Goal: Information Seeking & Learning: Compare options

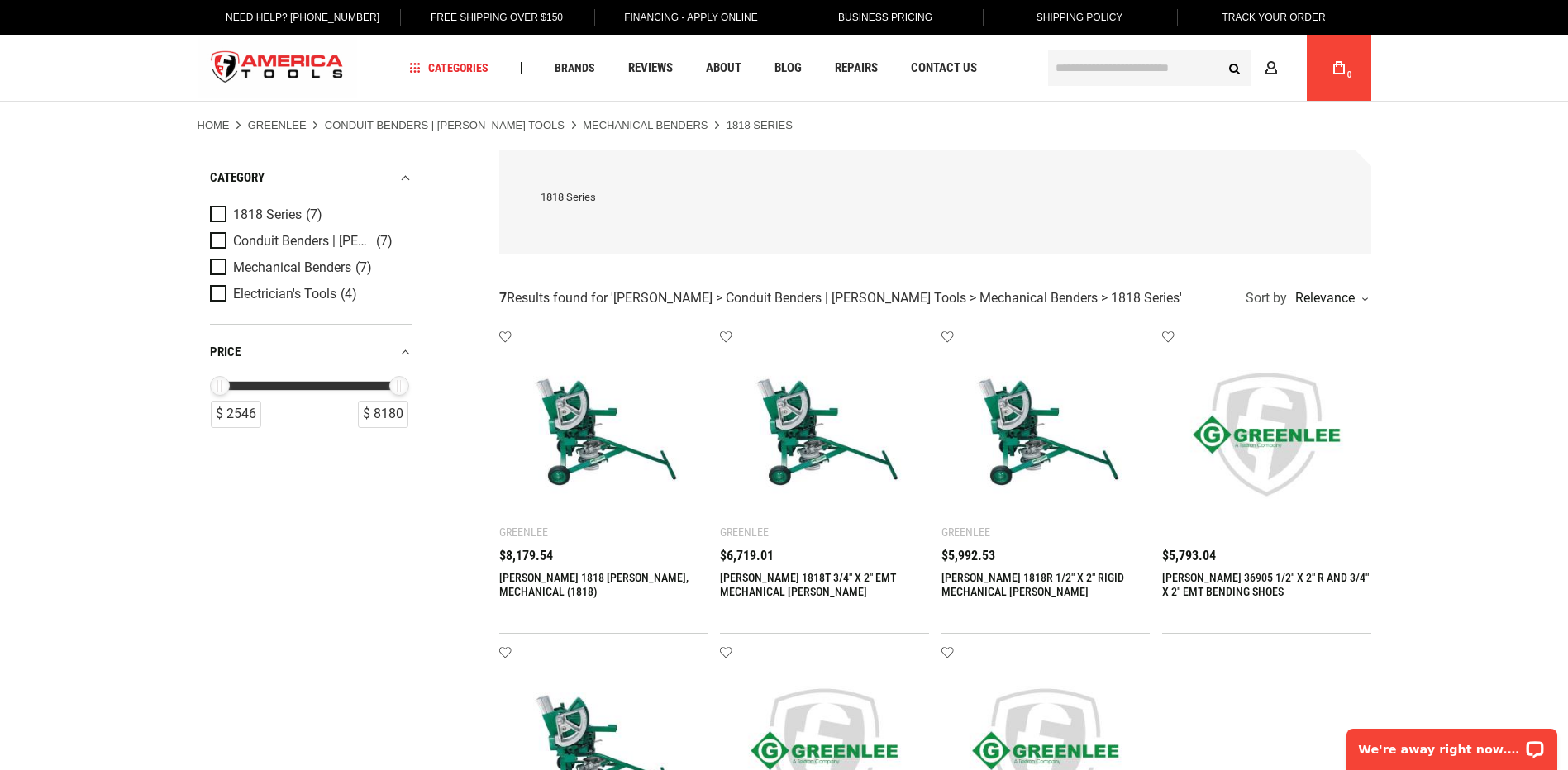
click at [1006, 580] on link "[PERSON_NAME] 1818R 1/2" X 2" RIGID MECHANICAL [PERSON_NAME]" at bounding box center [1033, 585] width 183 height 28
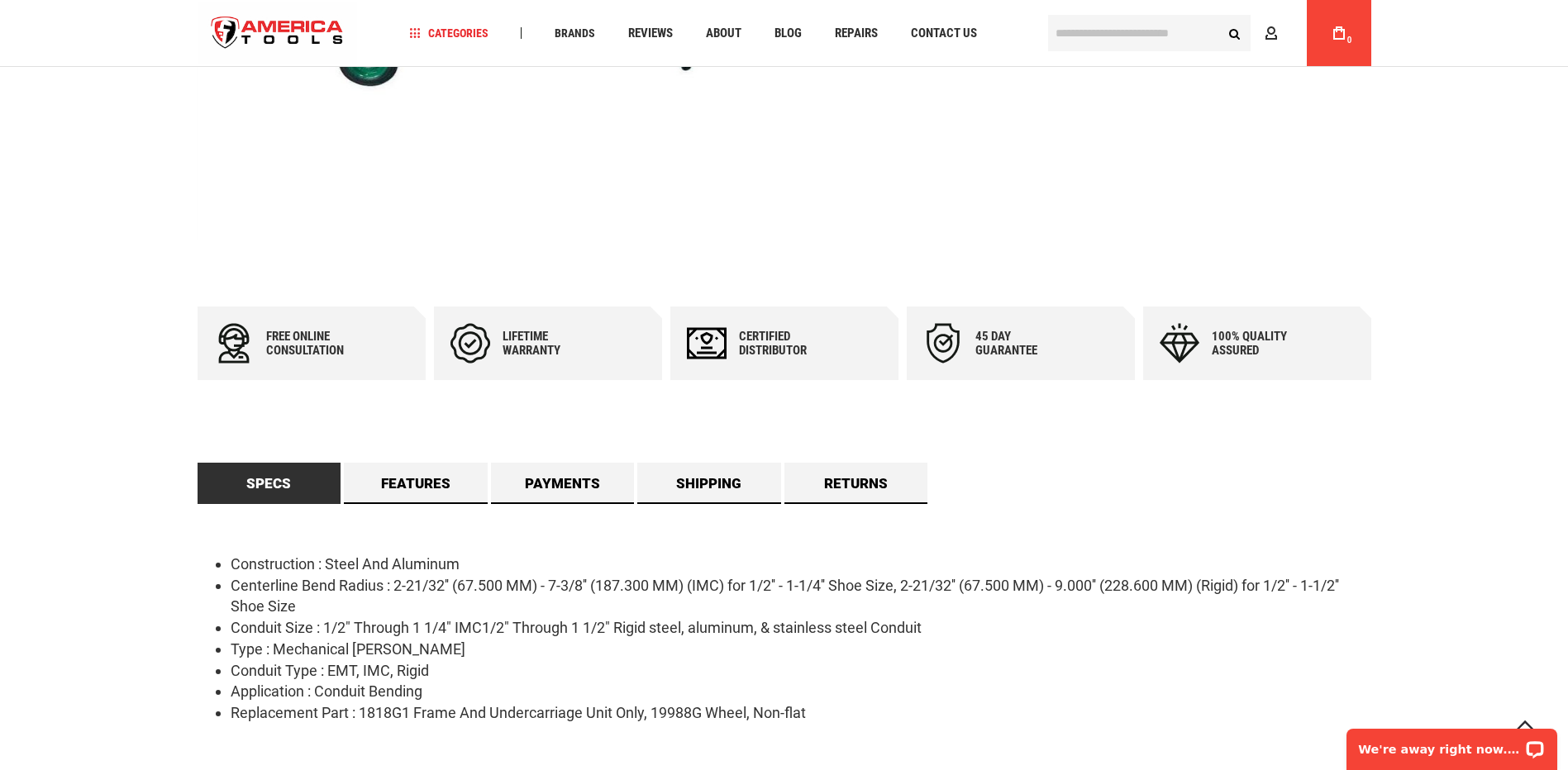
scroll to position [496, 0]
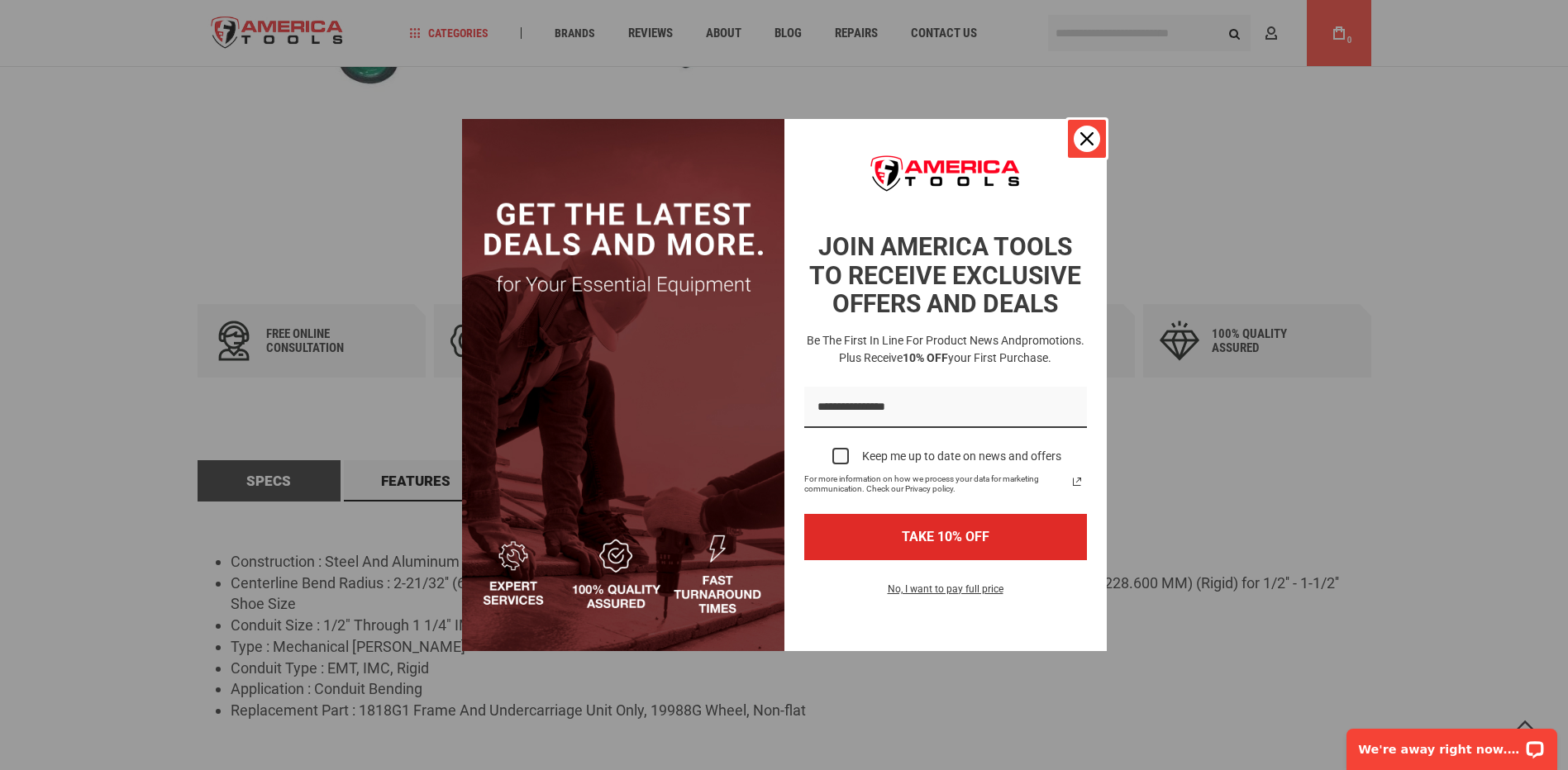
click at [1081, 128] on div "Close" at bounding box center [1087, 139] width 27 height 27
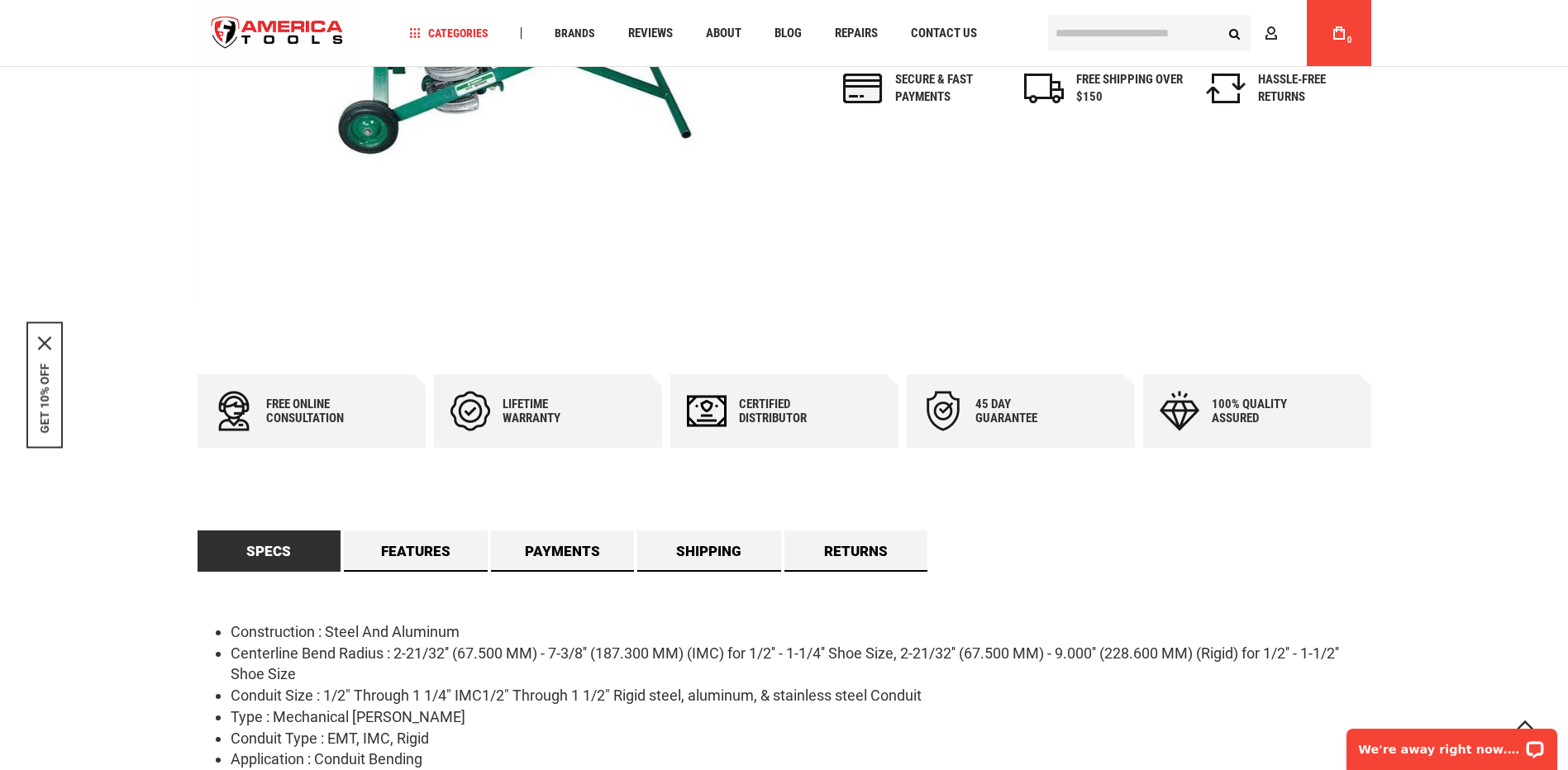
scroll to position [413, 0]
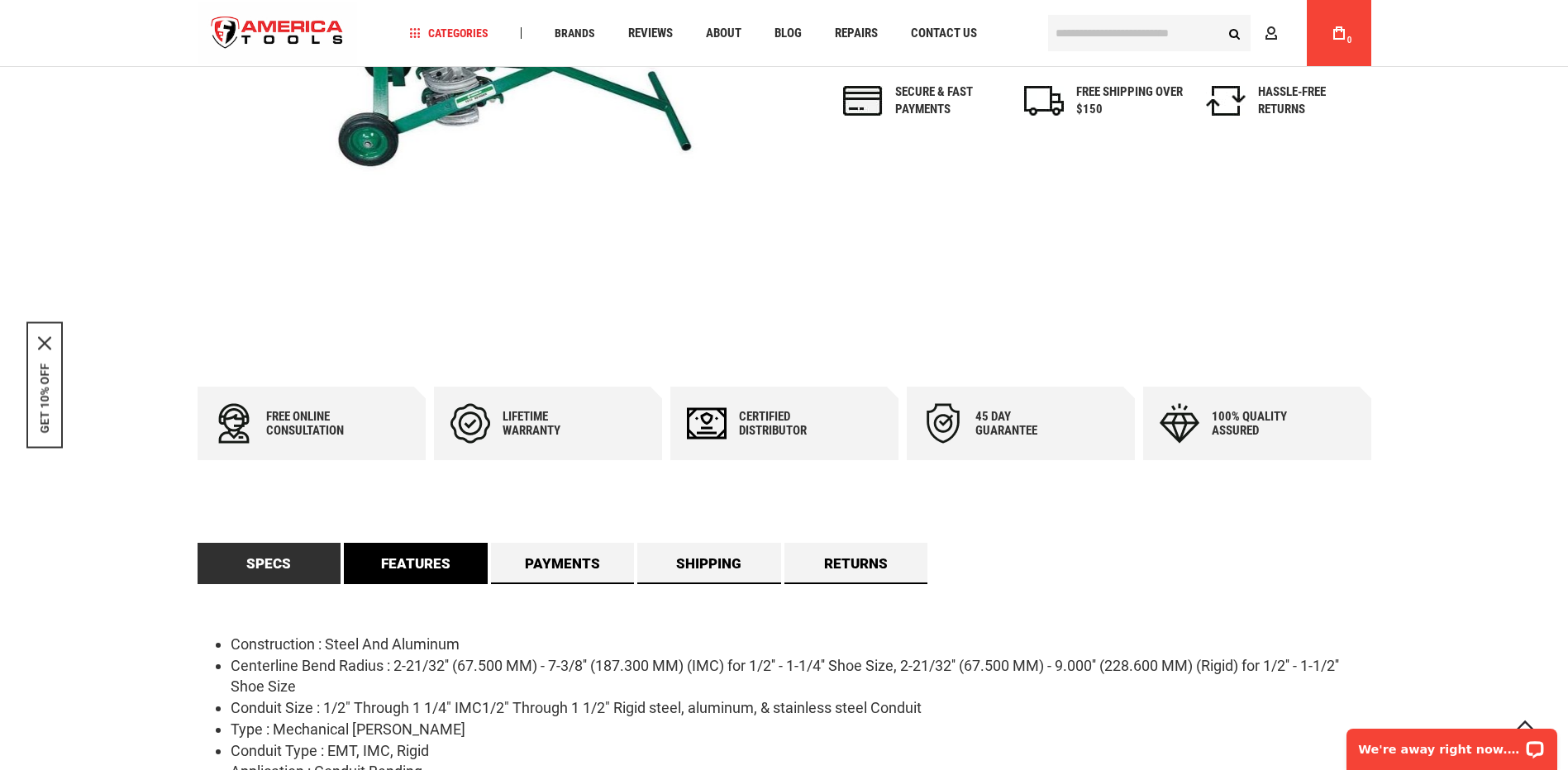
click at [419, 578] on link "Features" at bounding box center [416, 564] width 144 height 41
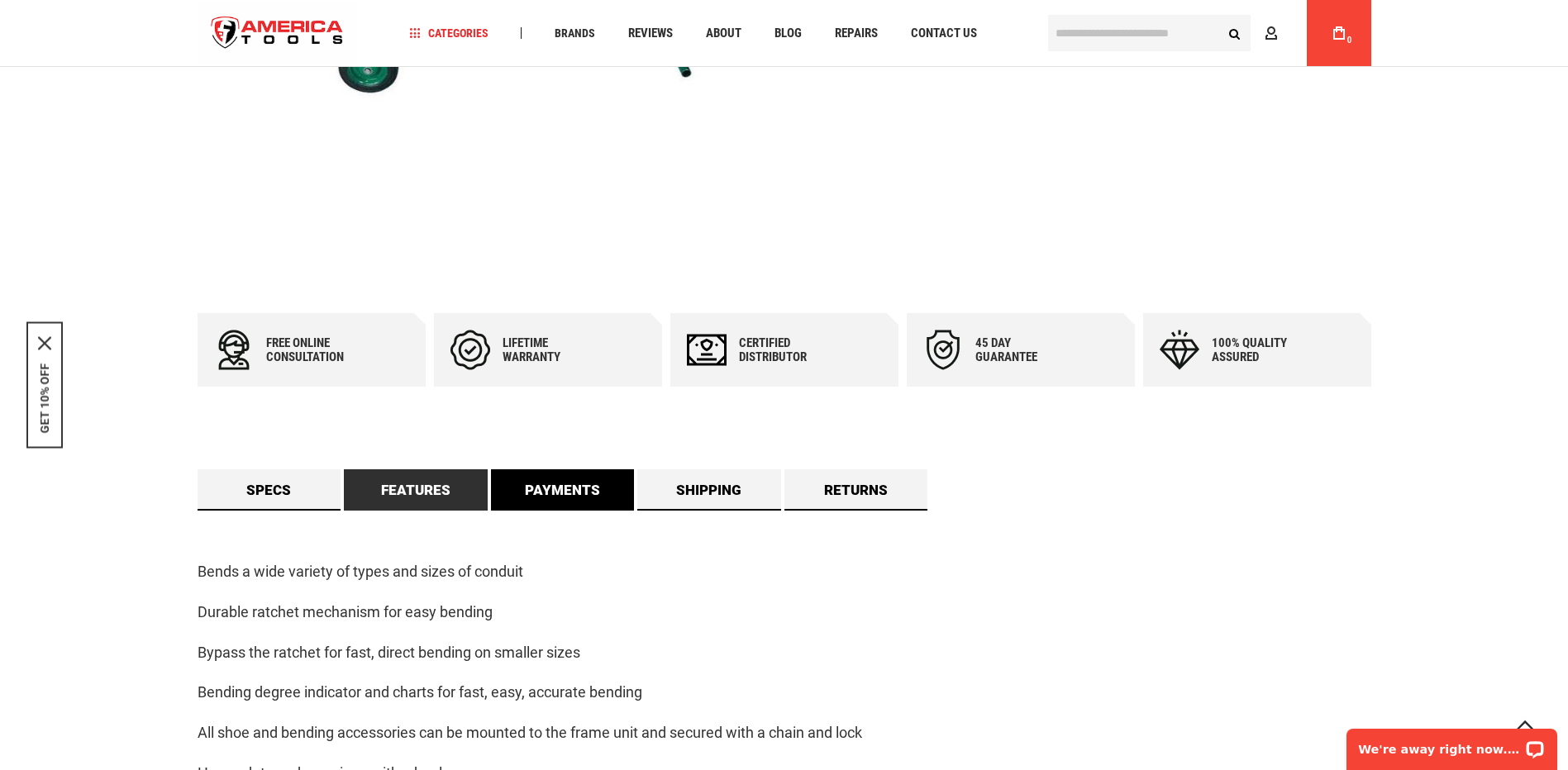
scroll to position [578, 0]
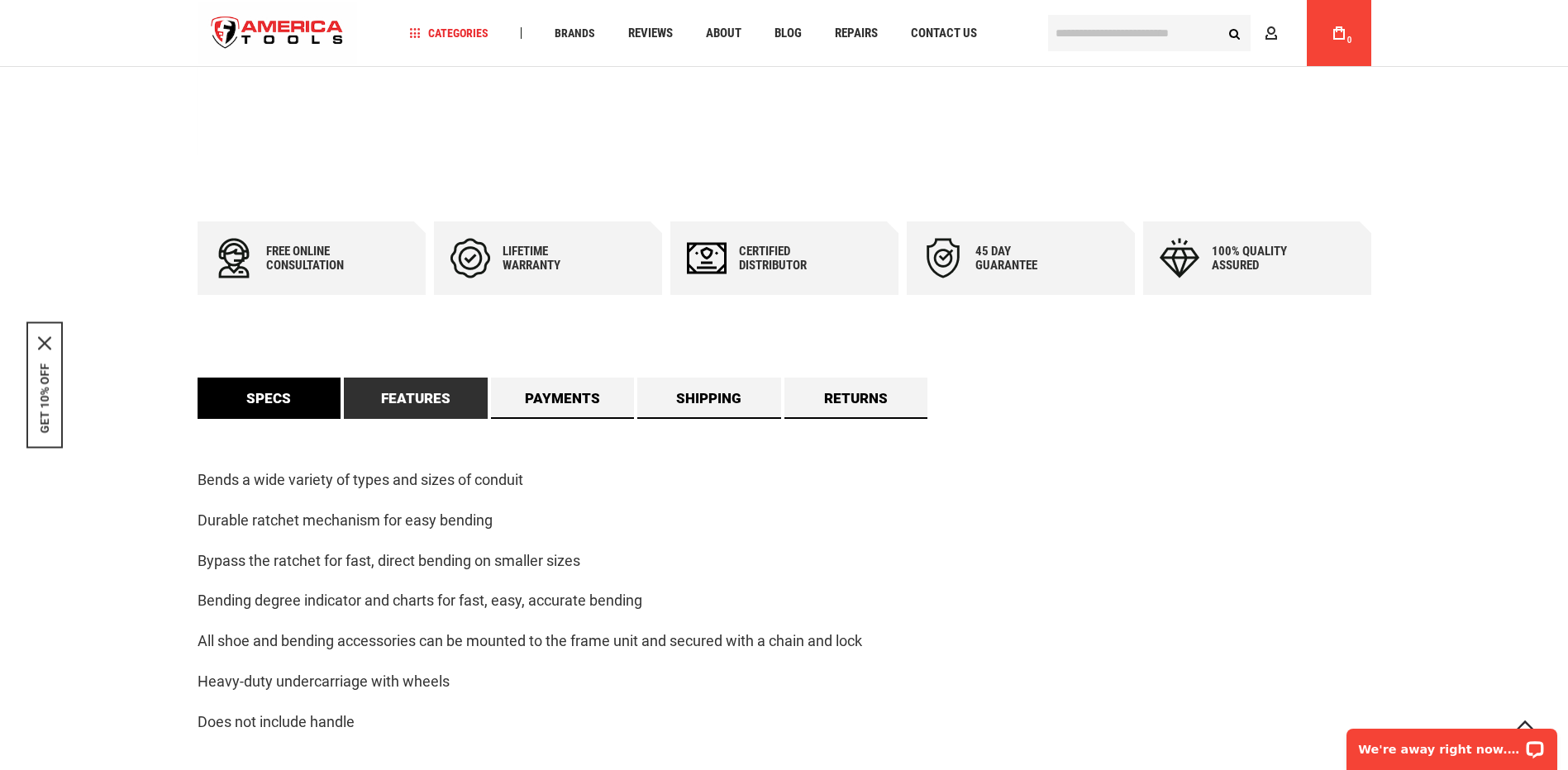
click at [257, 395] on link "Specs" at bounding box center [269, 397] width 144 height 41
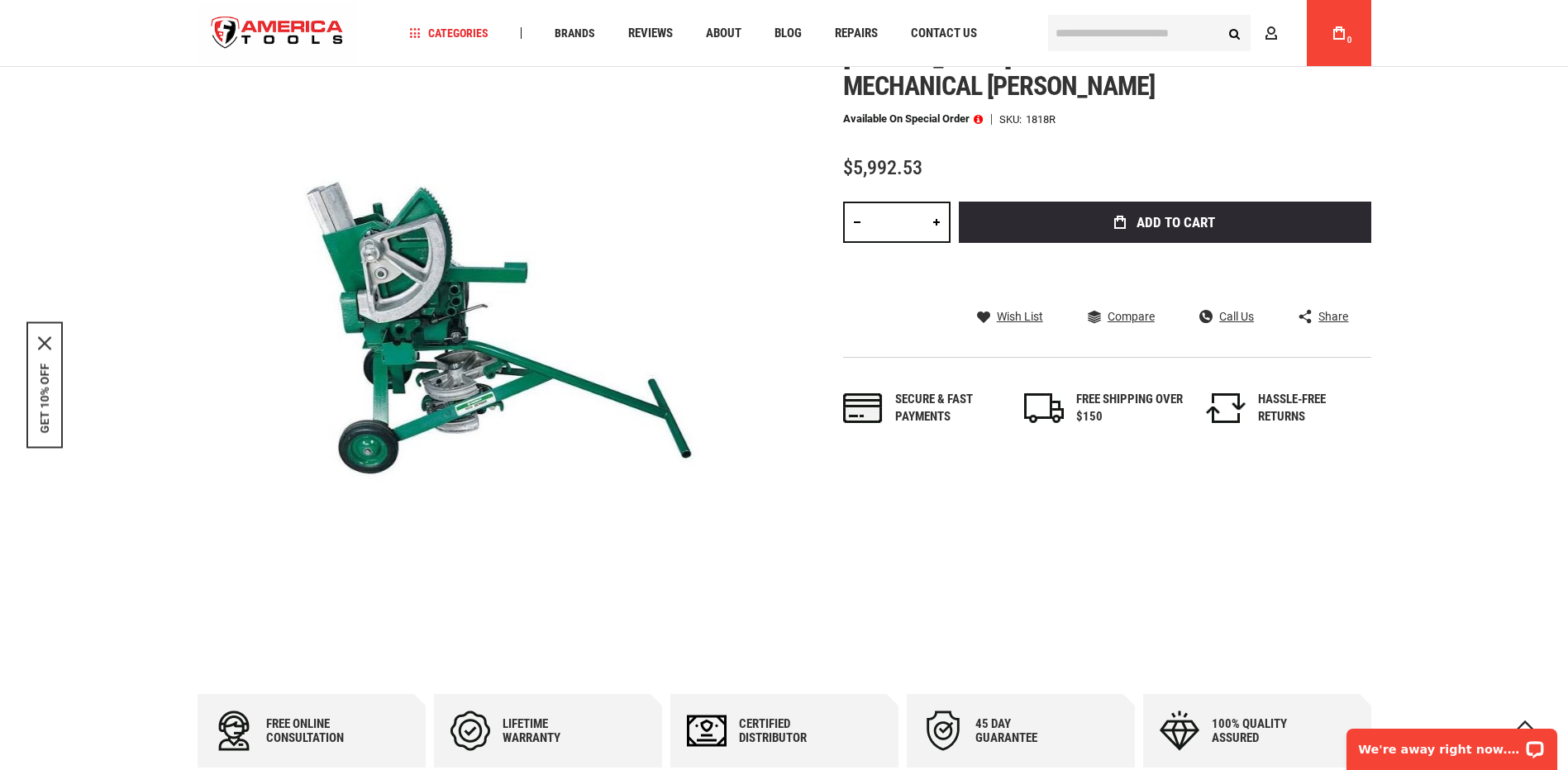
scroll to position [0, 0]
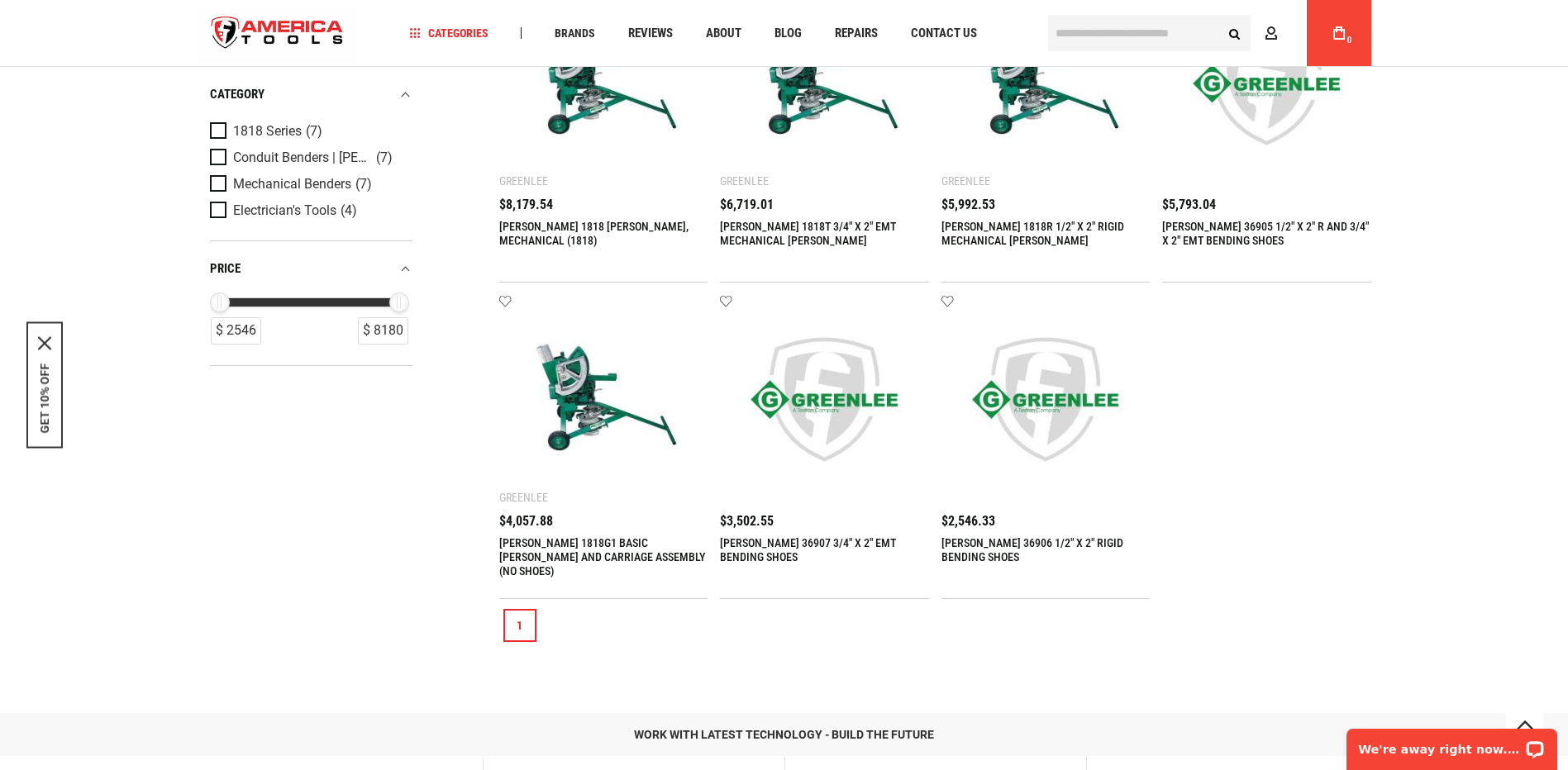
scroll to position [413, 0]
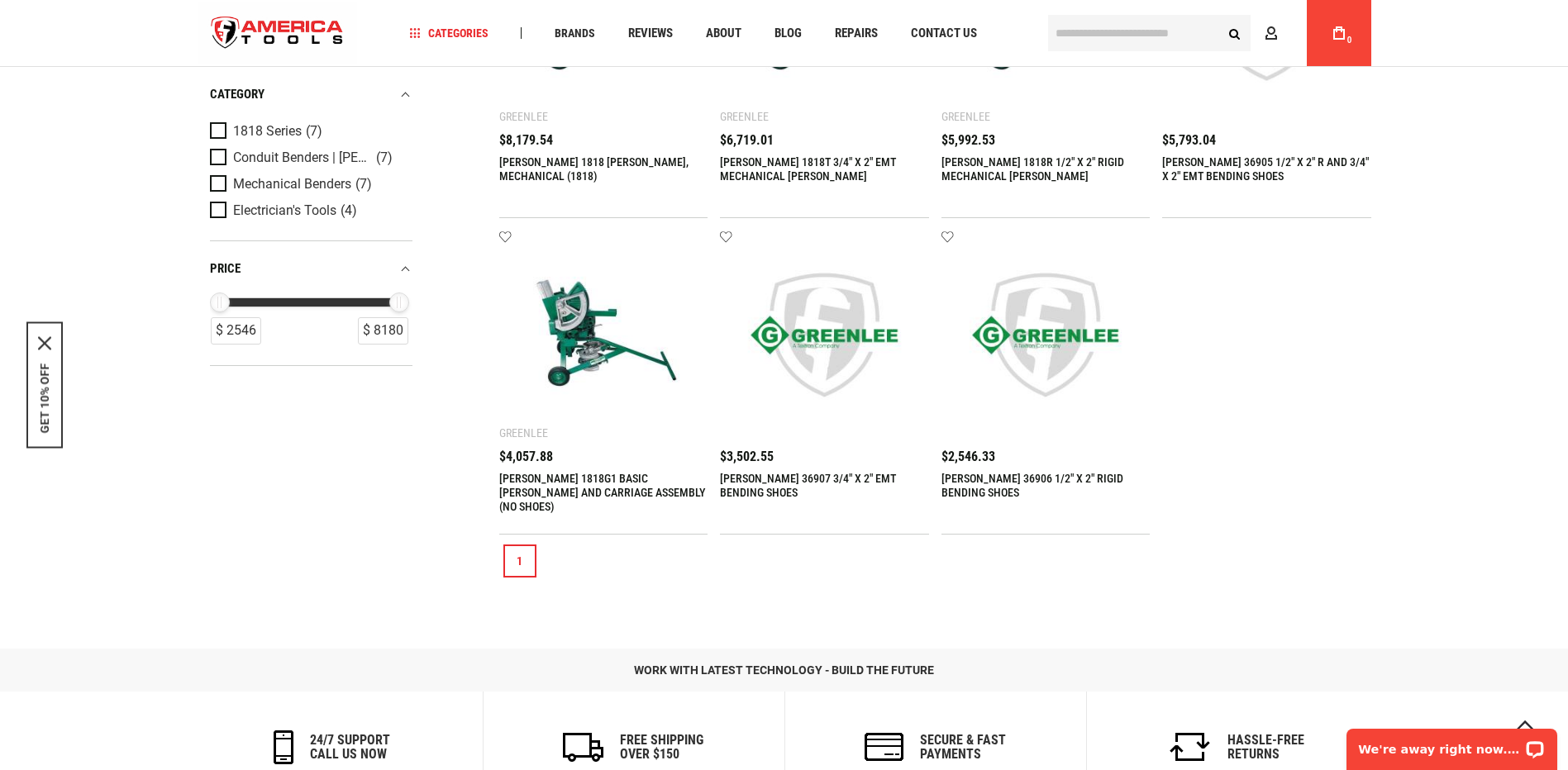
click at [984, 479] on link "[PERSON_NAME] 36906 1/2" X 2" RIGID BENDING SHOES" at bounding box center [1033, 485] width 182 height 28
